Goal: Check status: Check status

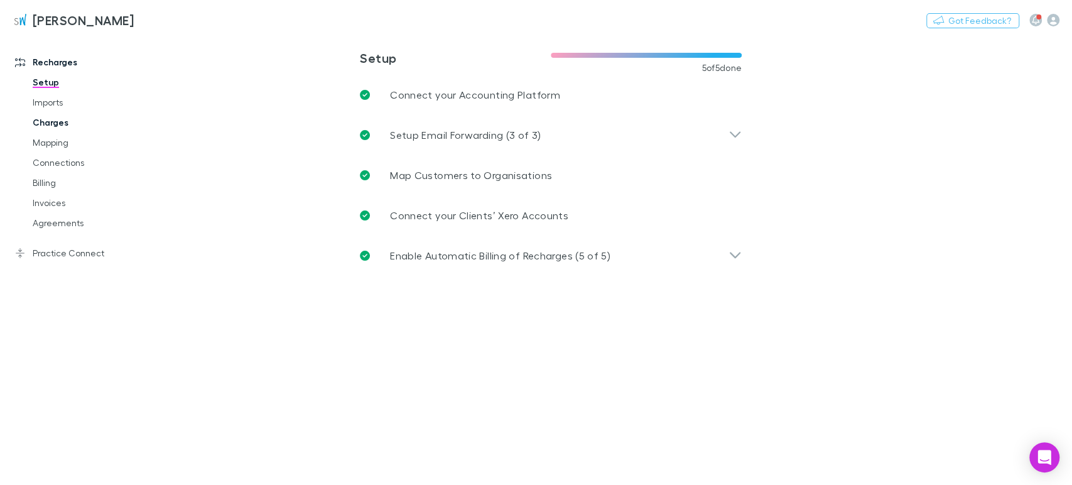
click at [55, 119] on link "Charges" at bounding box center [94, 122] width 148 height 20
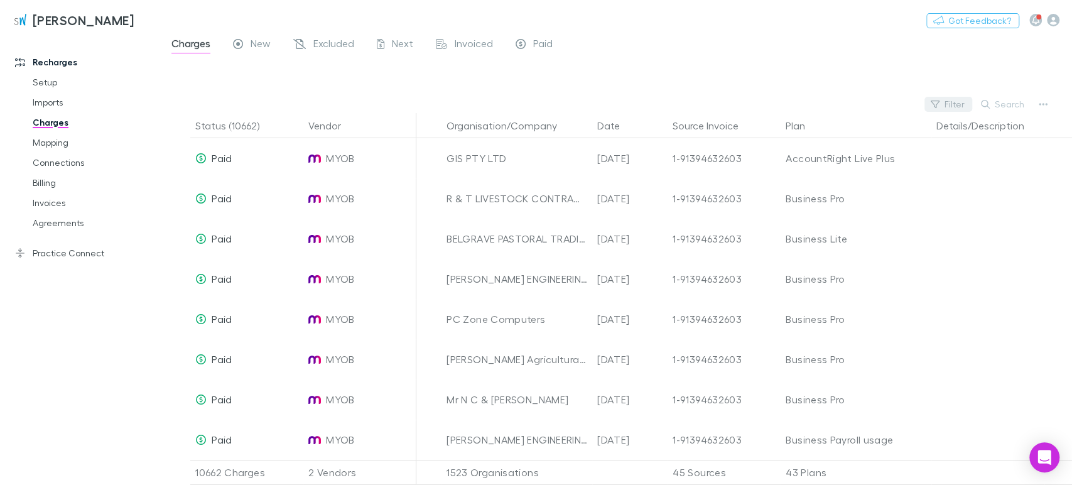
click at [939, 100] on icon "button" at bounding box center [935, 104] width 9 height 9
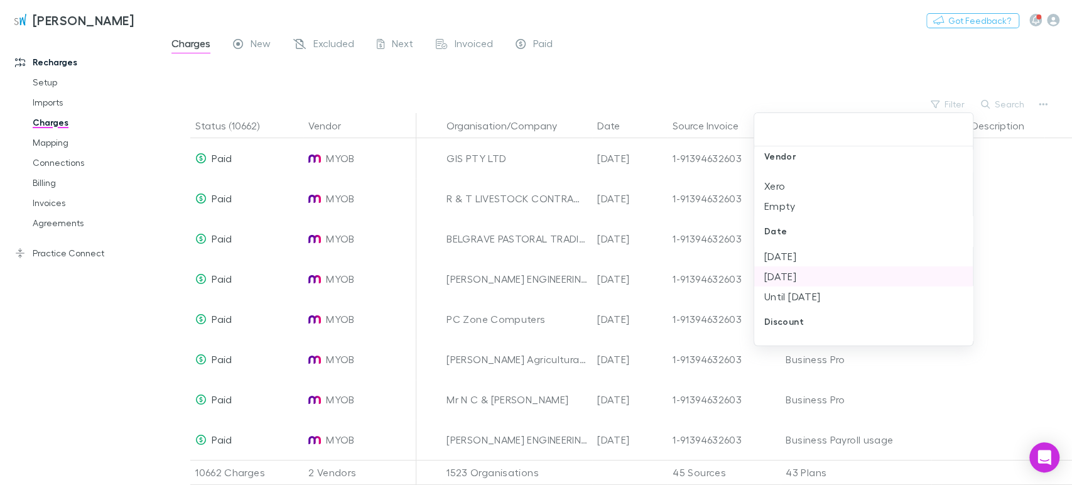
scroll to position [21, 0]
click at [790, 251] on li "[DATE]" at bounding box center [864, 256] width 219 height 20
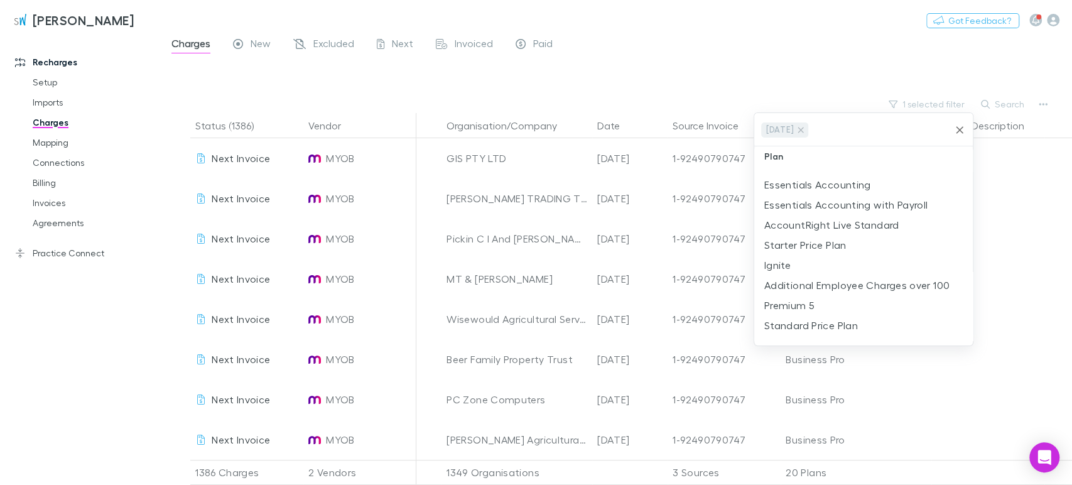
scroll to position [374, 0]
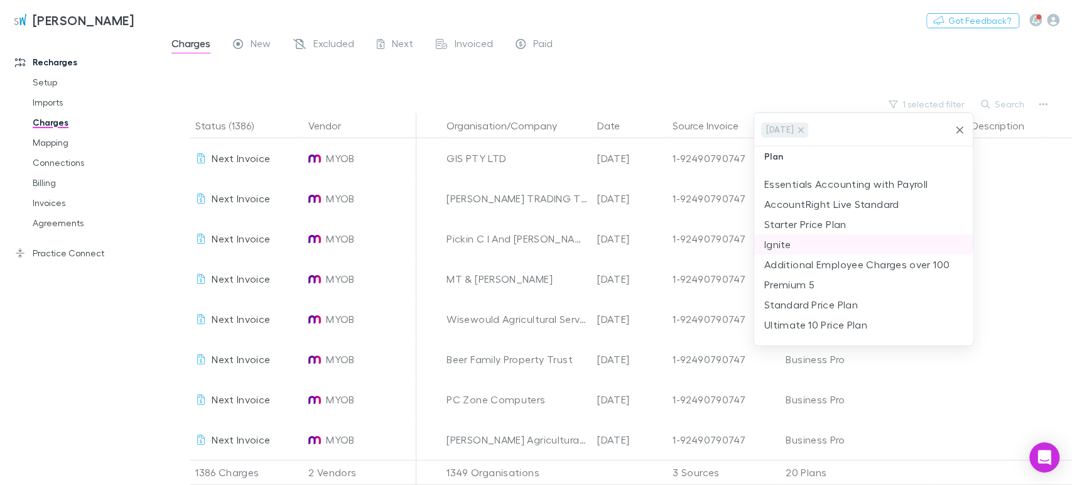
click at [792, 246] on li "Ignite" at bounding box center [864, 244] width 219 height 20
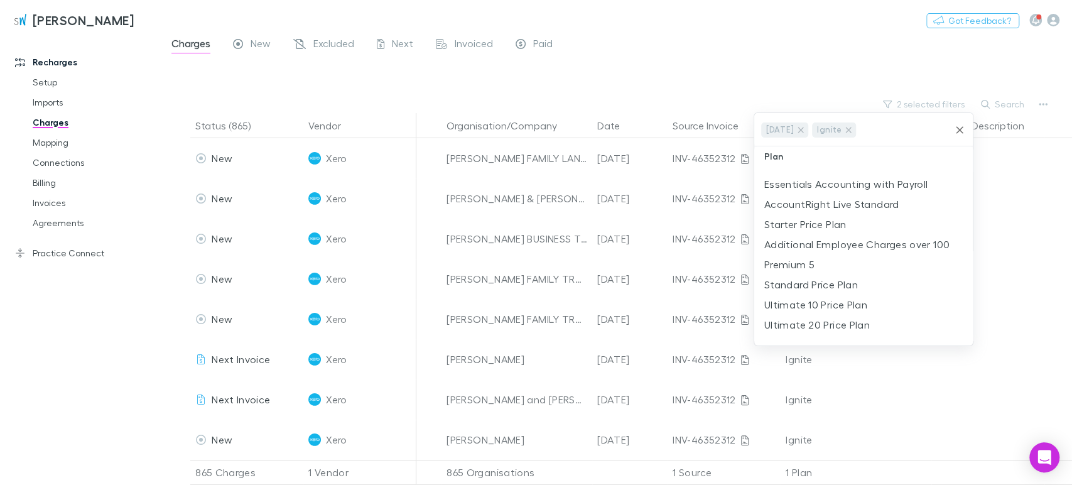
scroll to position [0, 0]
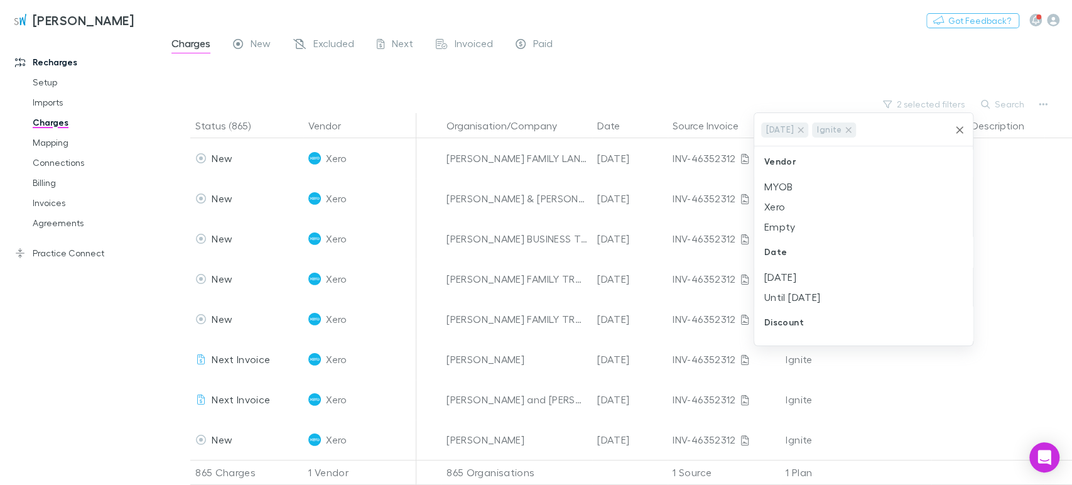
click at [663, 75] on div at bounding box center [536, 242] width 1072 height 485
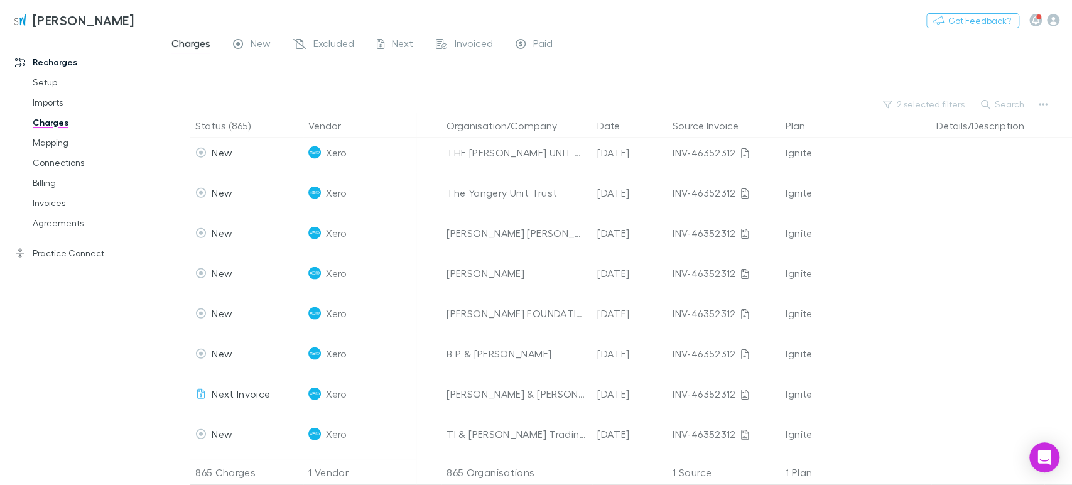
scroll to position [5476, 0]
